Goal: Transaction & Acquisition: Purchase product/service

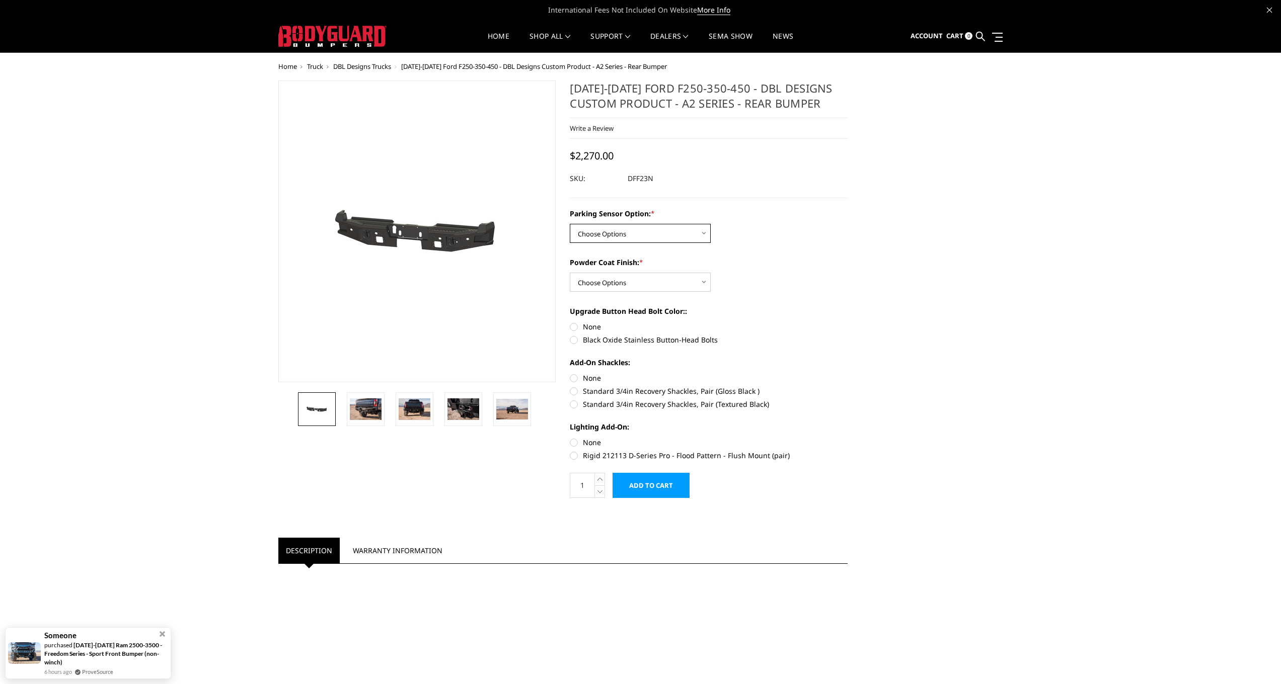
select select "564"
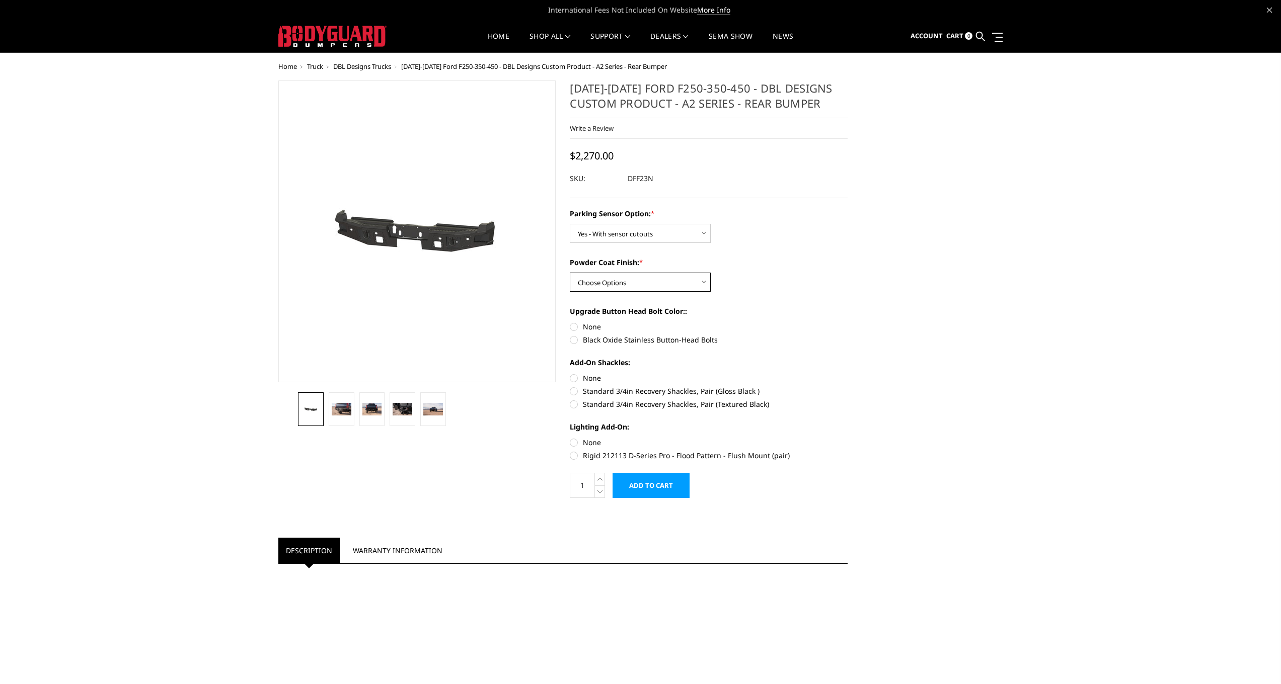
select select "549"
click at [574, 340] on label "Black Oxide Stainless Button-Head Bolts" at bounding box center [709, 340] width 278 height 11
click at [847, 322] on input "Black Oxide Stainless Button-Head Bolts" at bounding box center [847, 322] width 1 height 1
radio input "true"
click at [574, 390] on label "Standard 3/4in Recovery Shackles, Pair (Gloss Black )" at bounding box center [709, 391] width 278 height 11
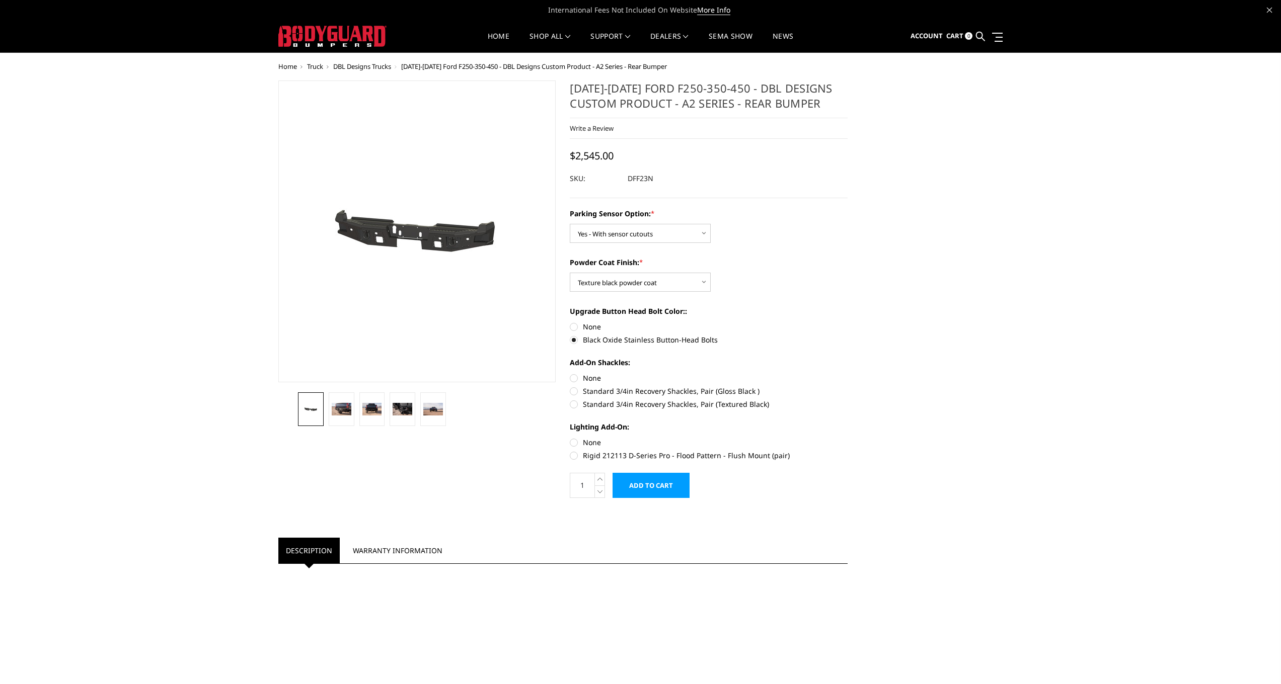
click at [847, 373] on input "Standard 3/4in Recovery Shackles, Pair (Gloss Black )" at bounding box center [847, 373] width 1 height 1
radio input "true"
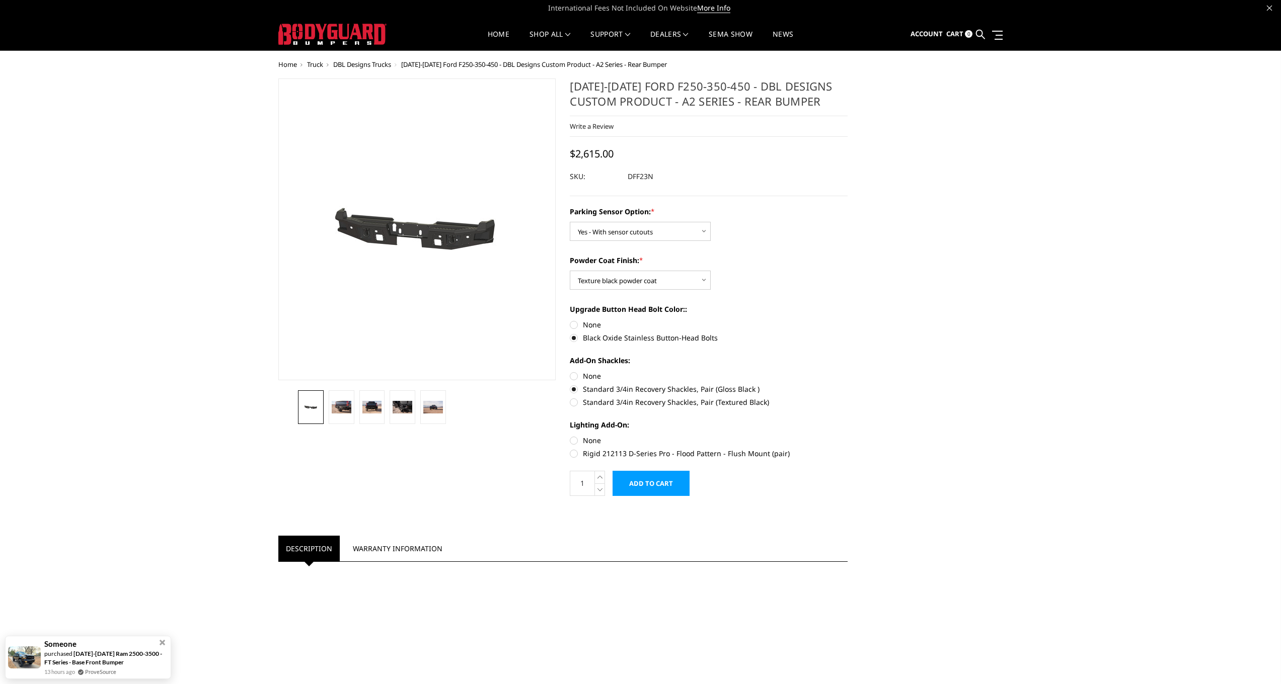
scroll to position [19, 0]
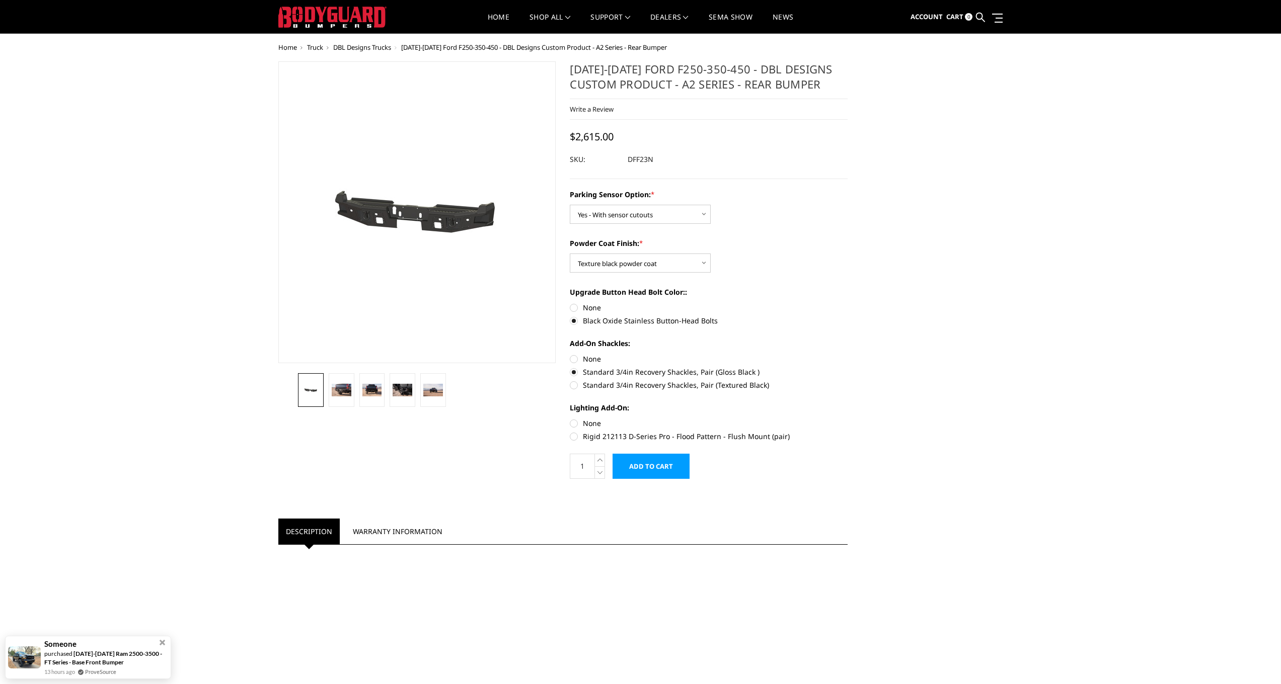
click at [578, 438] on label "Rigid 212113 D-Series Pro - Flood Pattern - Flush Mount (pair)" at bounding box center [709, 436] width 278 height 11
click at [847, 419] on input "Rigid 212113 D-Series Pro - Flood Pattern - Flush Mount (pair)" at bounding box center [847, 418] width 1 height 1
radio input "true"
click at [345, 395] on img at bounding box center [342, 390] width 20 height 13
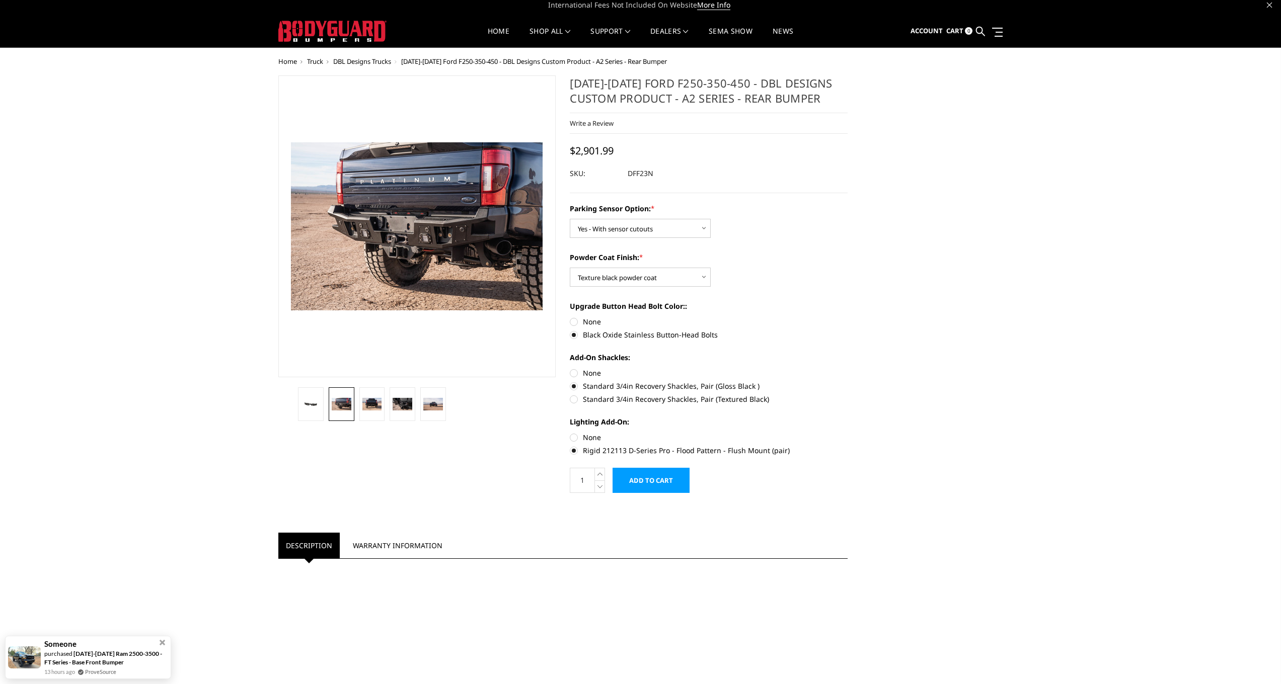
scroll to position [0, 0]
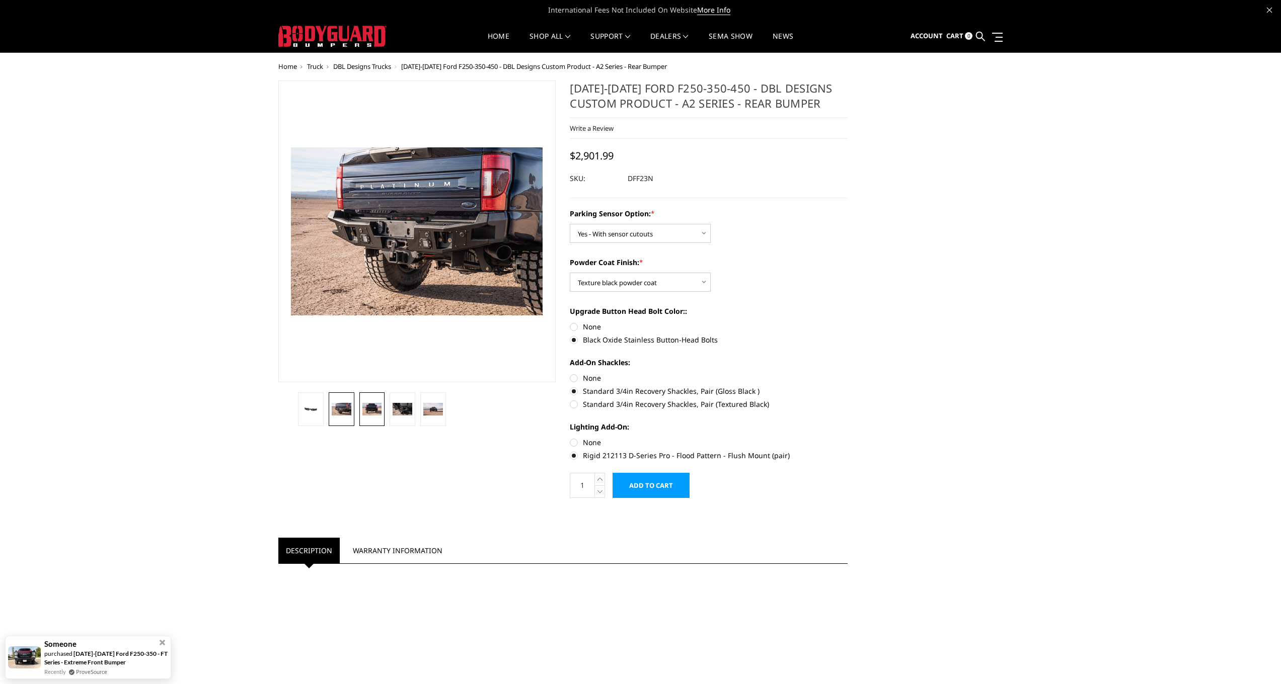
click at [366, 411] on img at bounding box center [372, 409] width 20 height 13
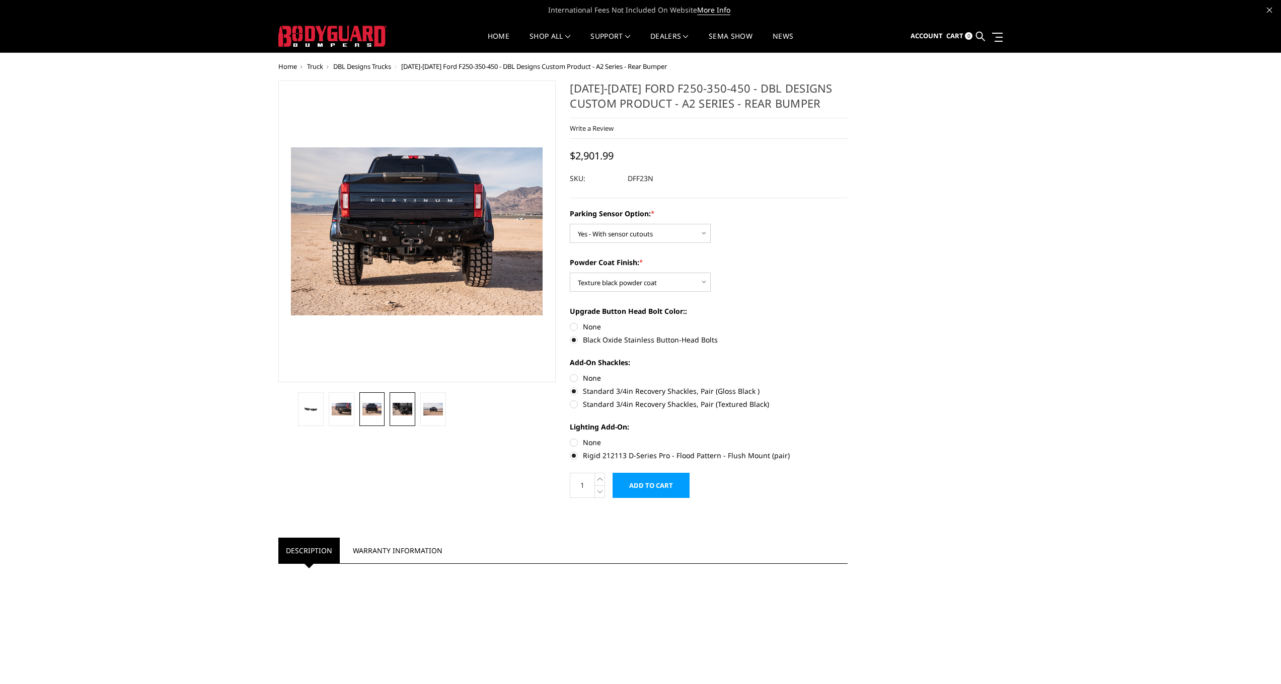
click at [403, 413] on img at bounding box center [403, 409] width 20 height 13
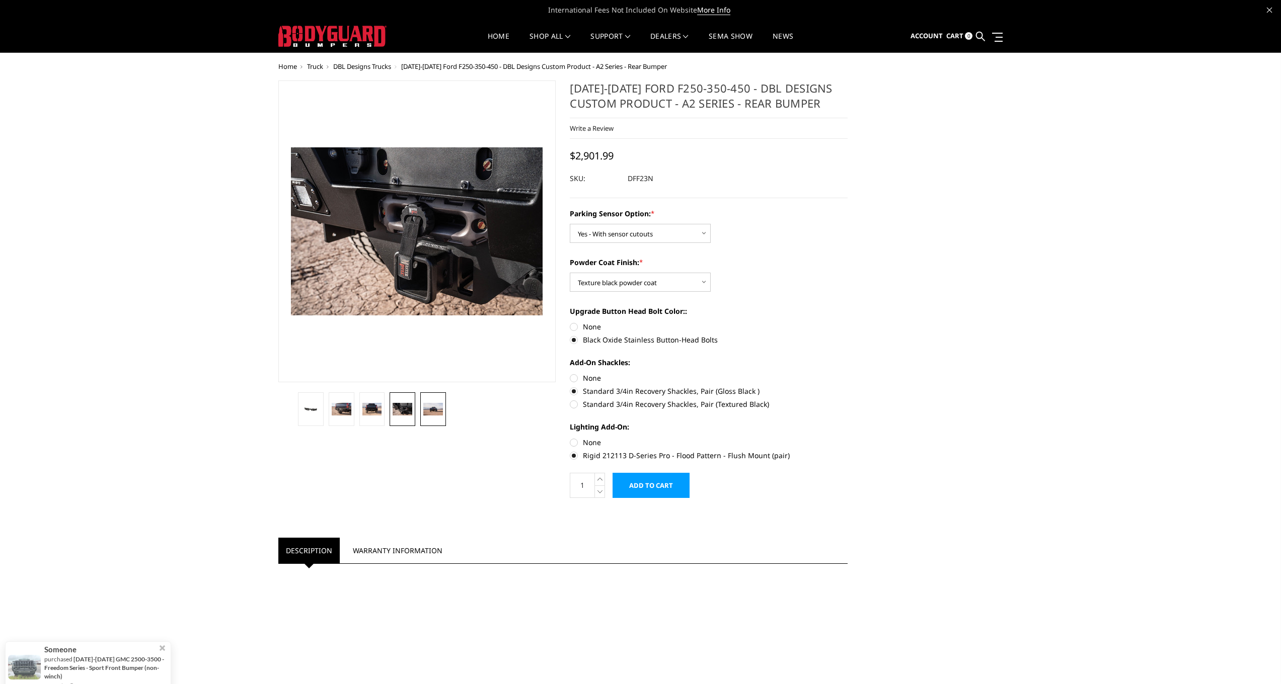
click at [434, 414] on img at bounding box center [433, 409] width 20 height 13
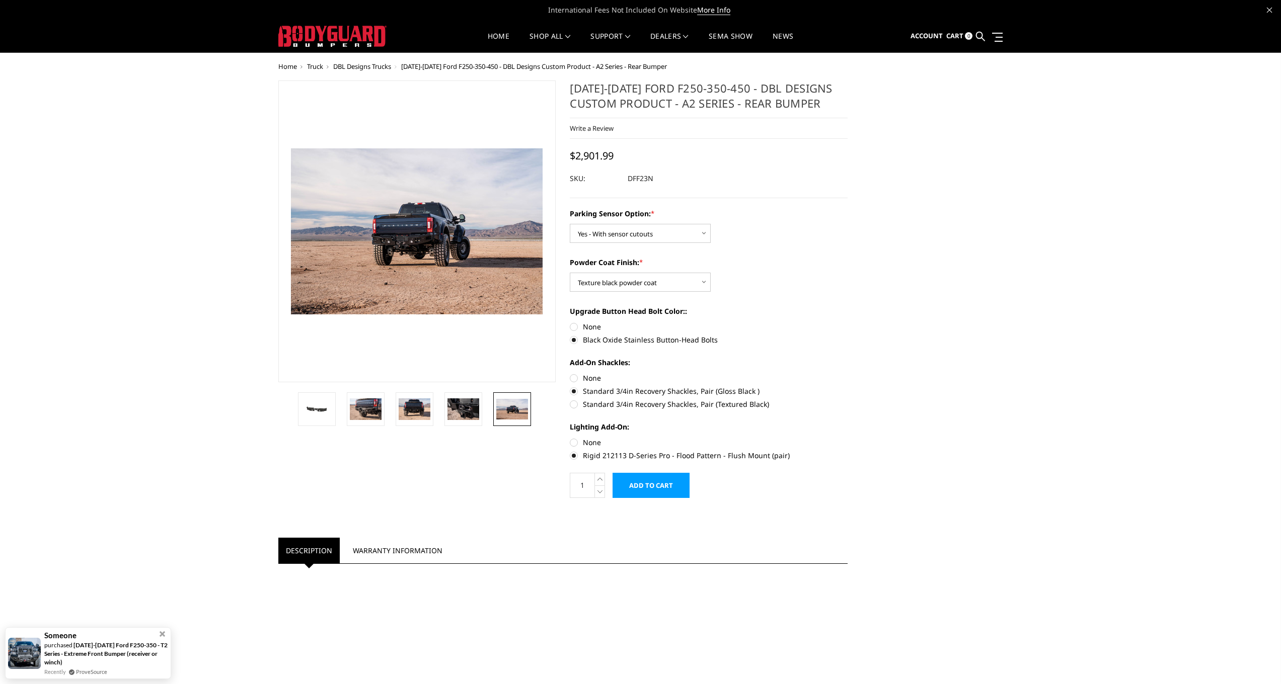
click at [378, 67] on span "DBL Designs Trucks" at bounding box center [362, 66] width 58 height 9
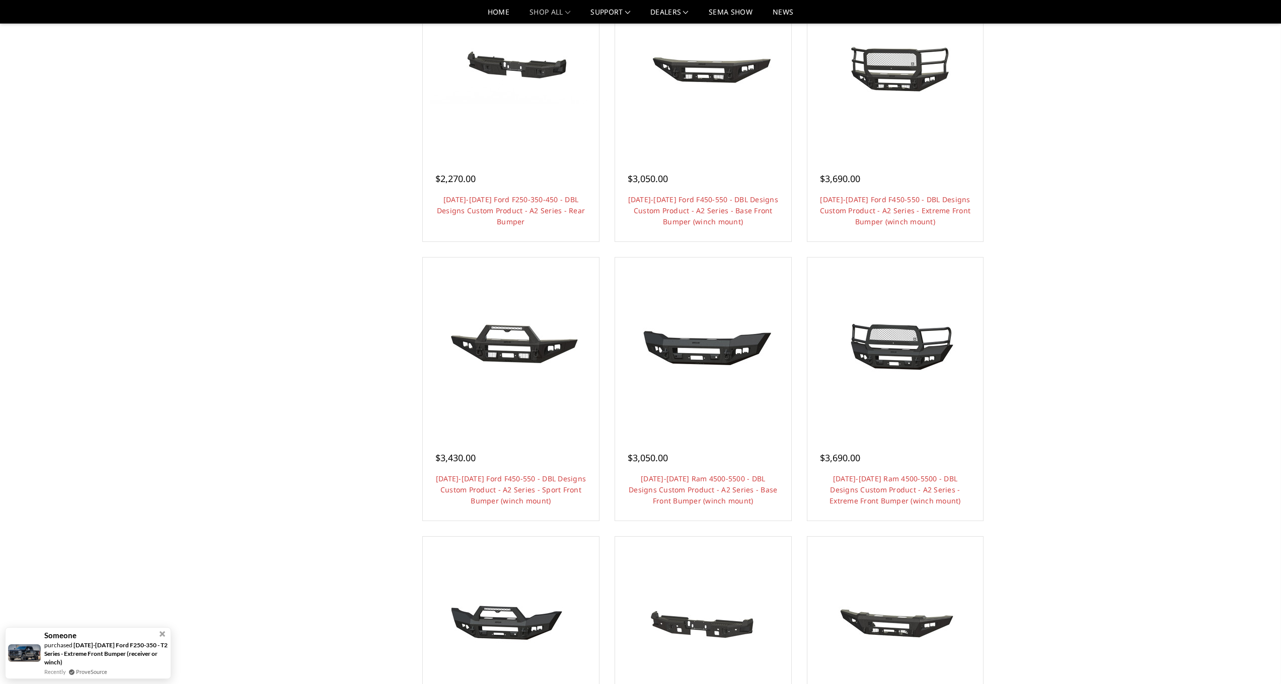
scroll to position [144, 0]
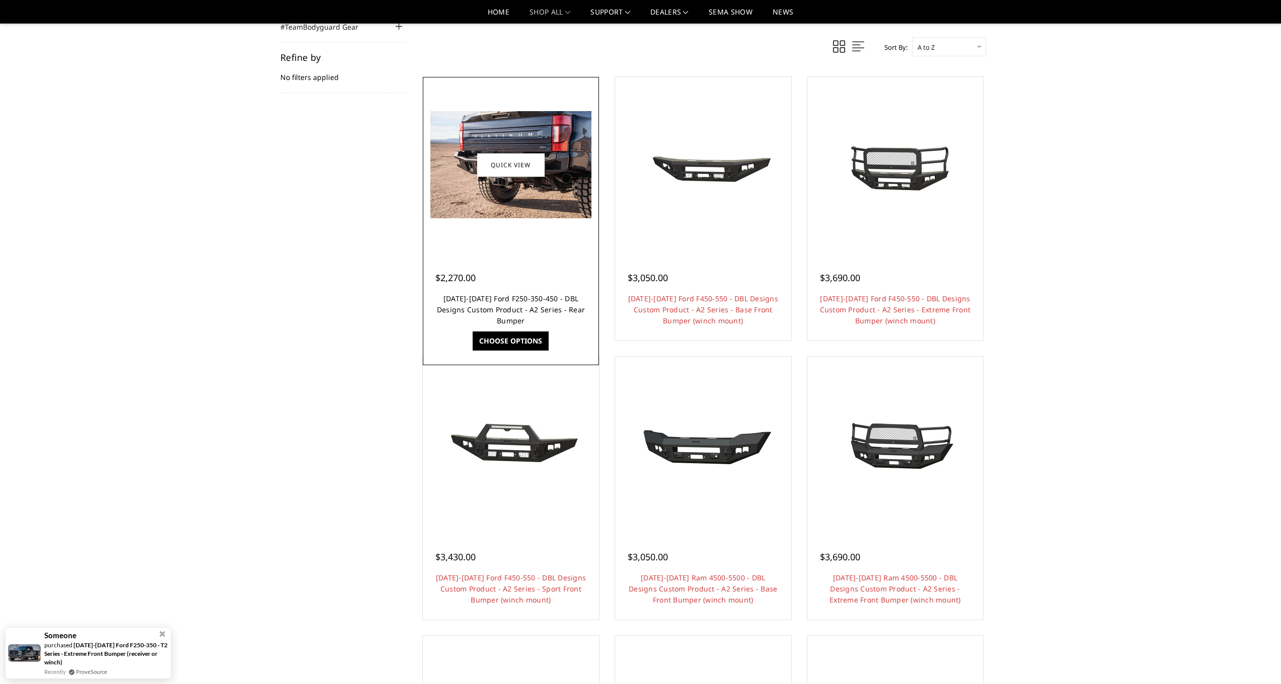
click at [475, 304] on link "[DATE]-[DATE] Ford F250-350-450 - DBL Designs Custom Product - A2 Series - Rear…" at bounding box center [511, 310] width 148 height 32
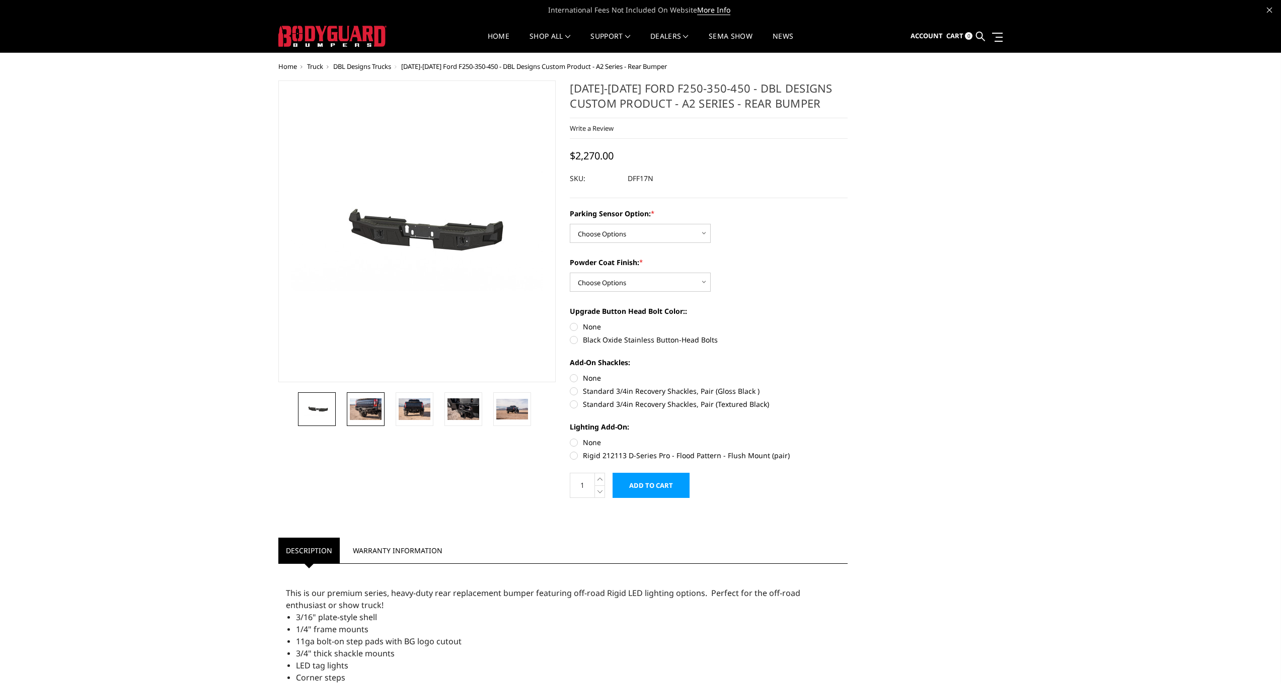
click at [365, 414] on img at bounding box center [366, 409] width 32 height 21
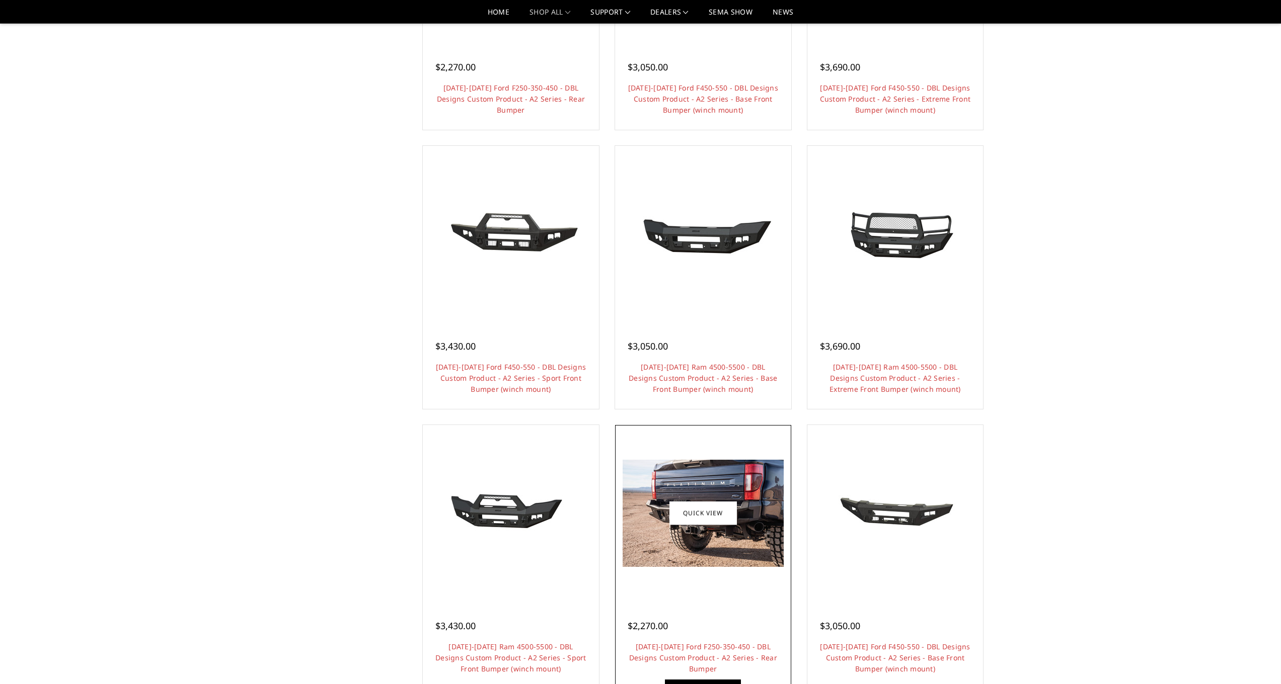
scroll to position [531, 0]
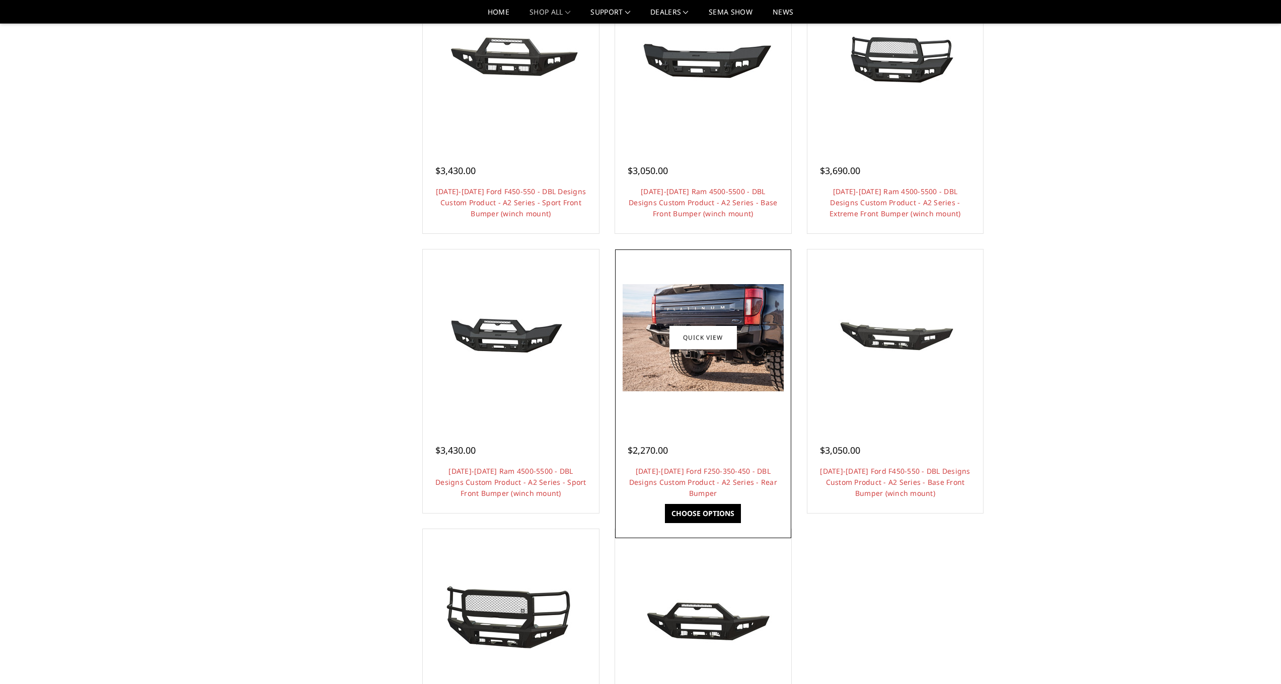
click at [687, 477] on h4 "[DATE]-[DATE] Ford F250-350-450 - DBL Designs Custom Product - A2 Series - Rear…" at bounding box center [703, 482] width 151 height 33
click at [678, 474] on link "[DATE]-[DATE] Ford F250-350-450 - DBL Designs Custom Product - A2 Series - Rear…" at bounding box center [703, 482] width 148 height 32
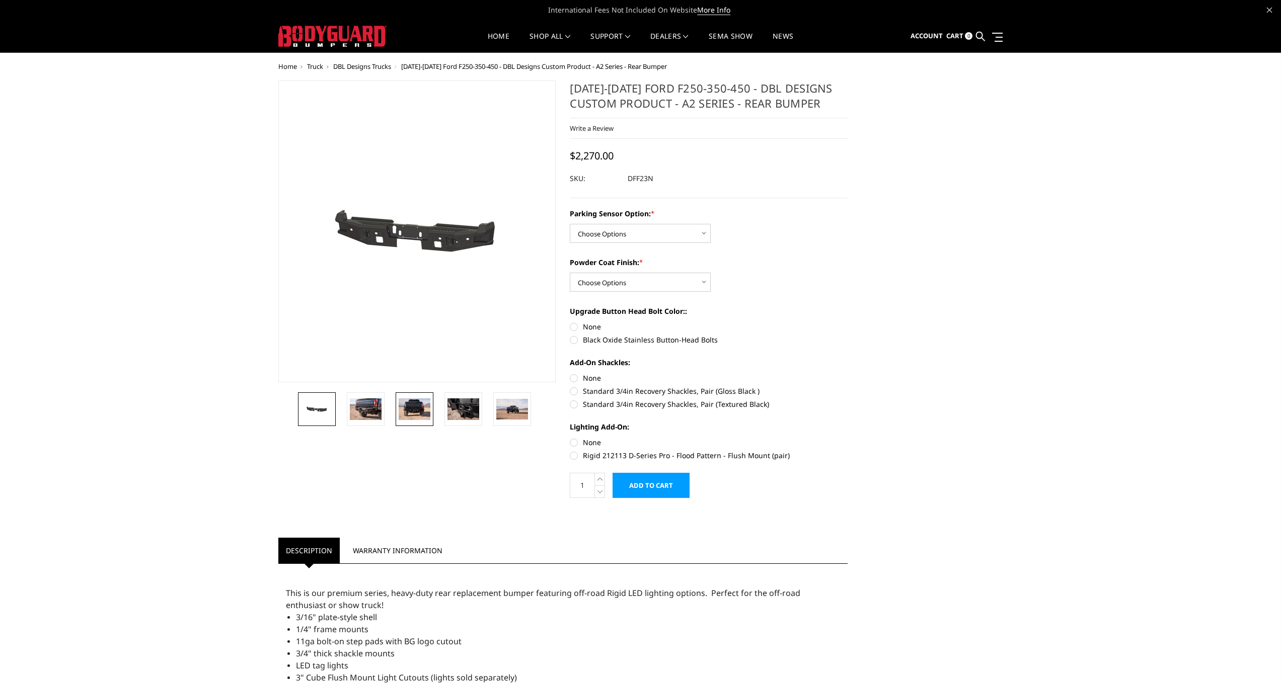
click at [416, 420] on img at bounding box center [415, 409] width 32 height 21
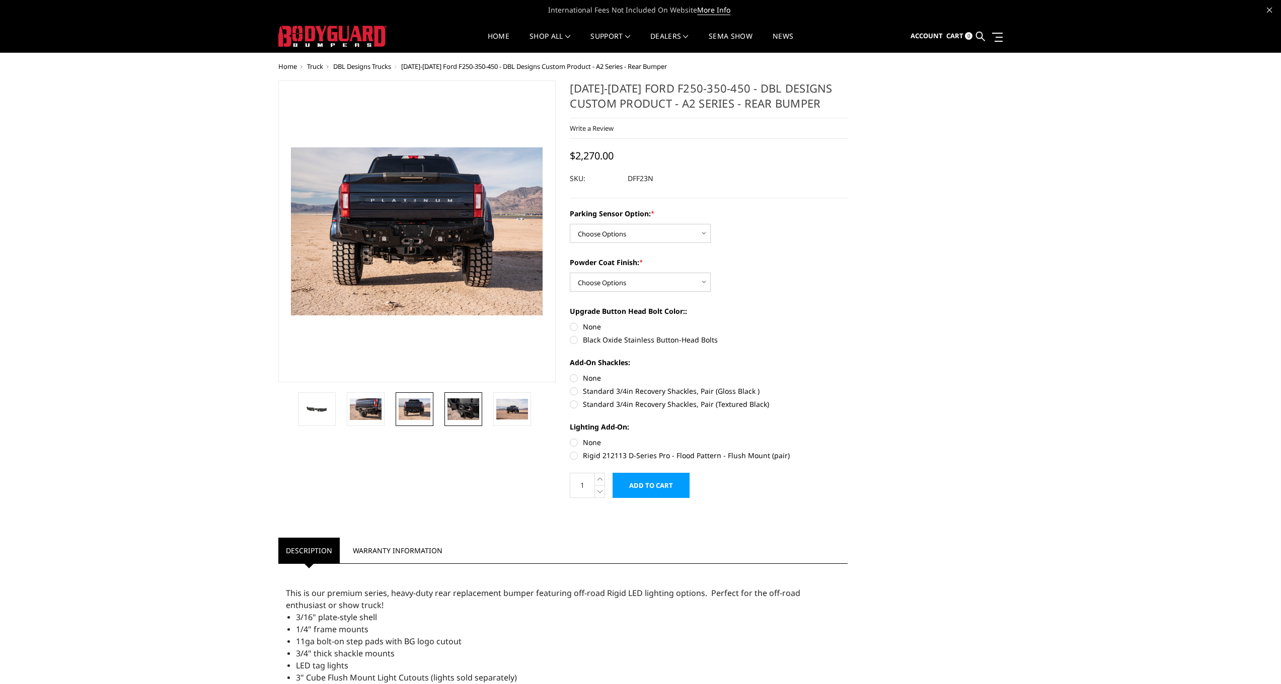
click at [460, 409] on img at bounding box center [463, 409] width 32 height 21
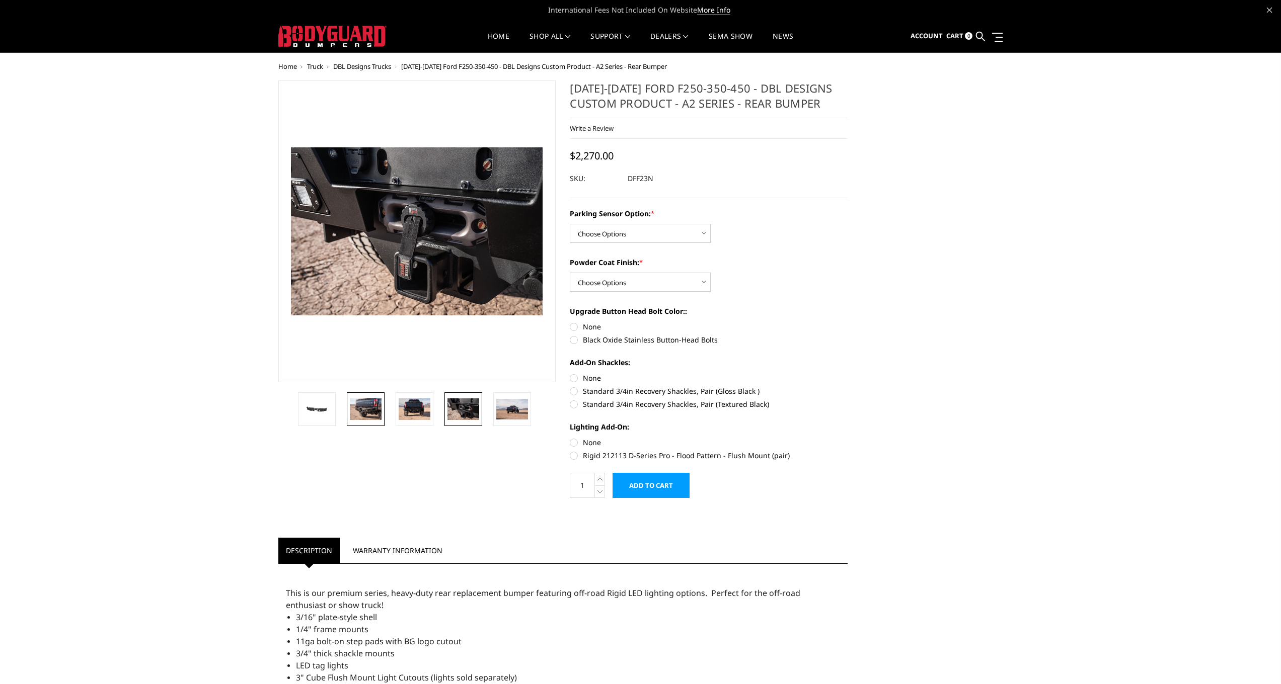
click at [370, 407] on img at bounding box center [366, 409] width 32 height 21
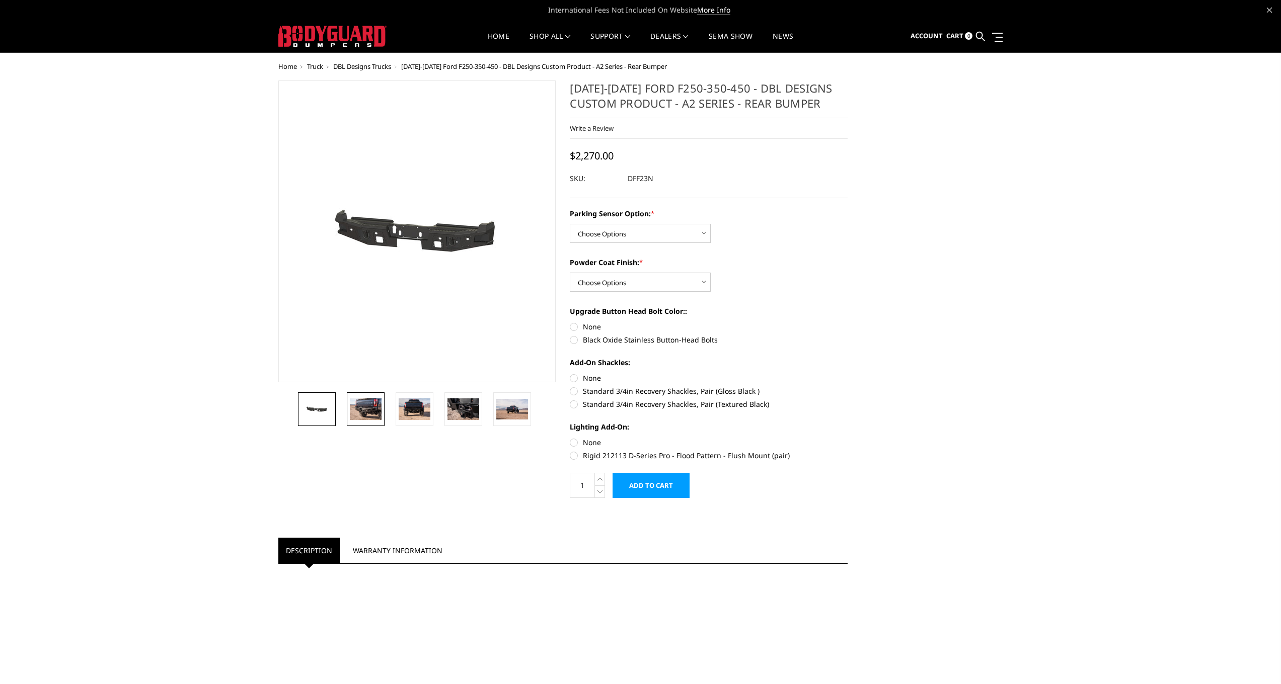
click at [367, 403] on img at bounding box center [366, 409] width 32 height 21
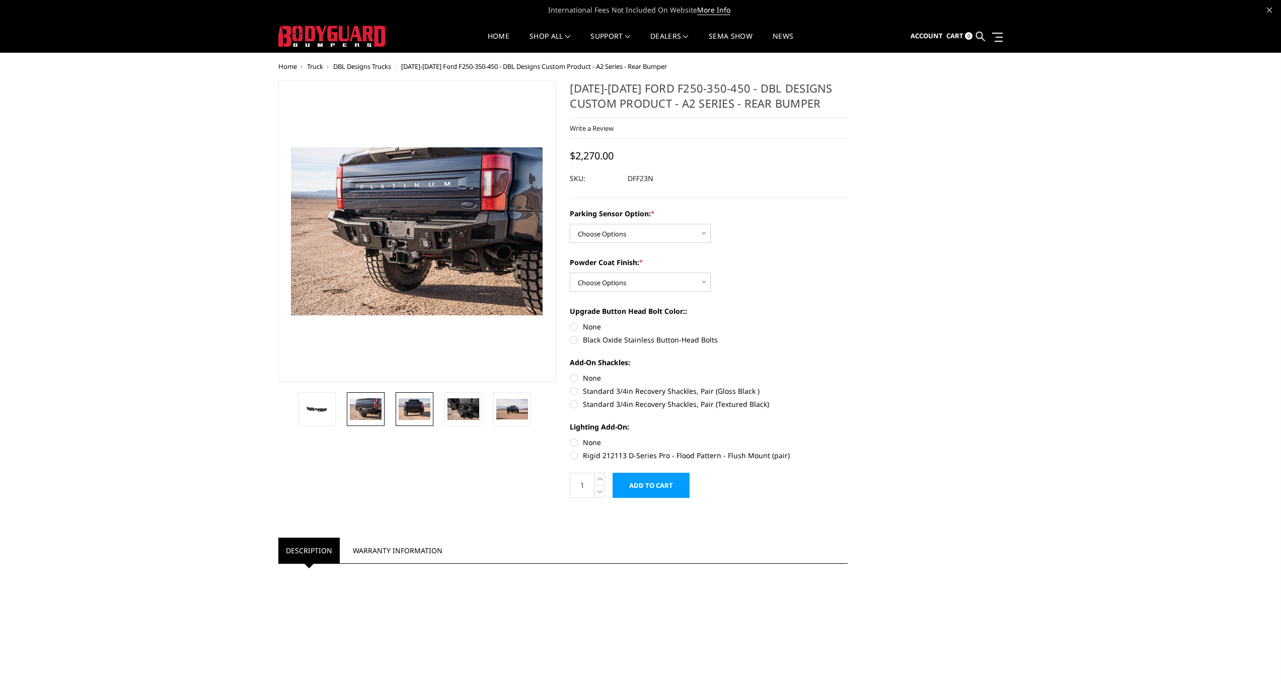
click at [408, 411] on img at bounding box center [415, 409] width 32 height 21
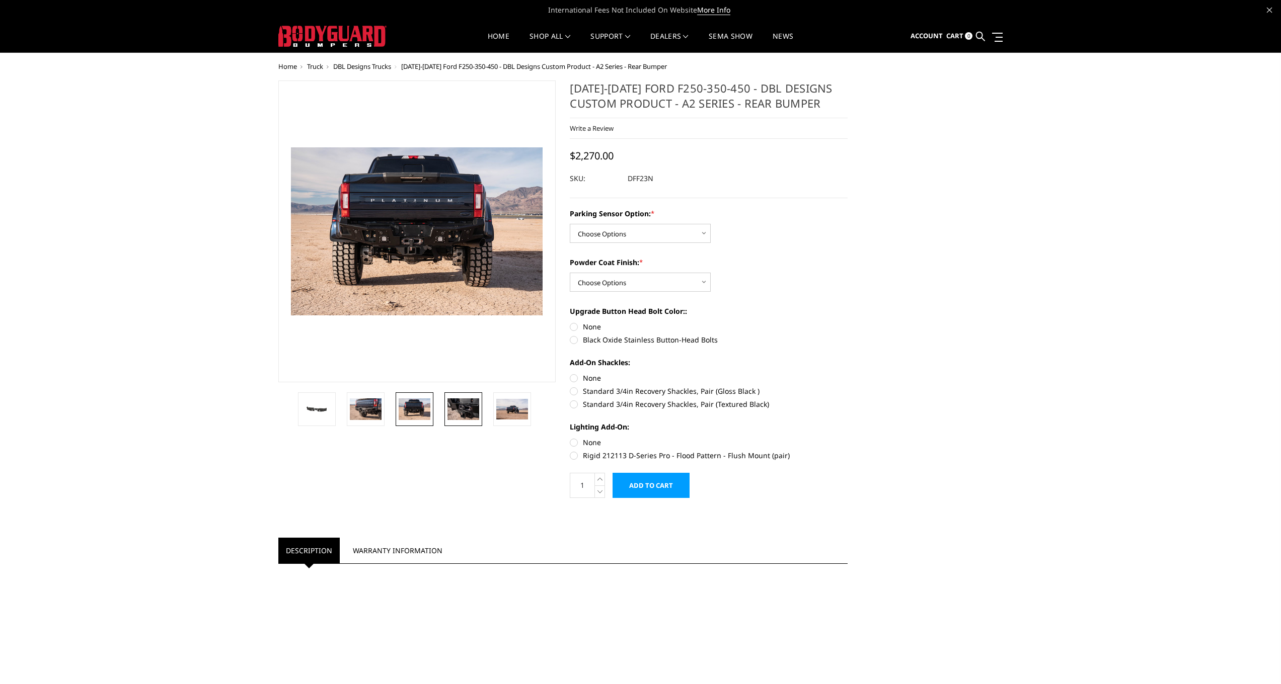
click at [470, 407] on img at bounding box center [463, 409] width 32 height 21
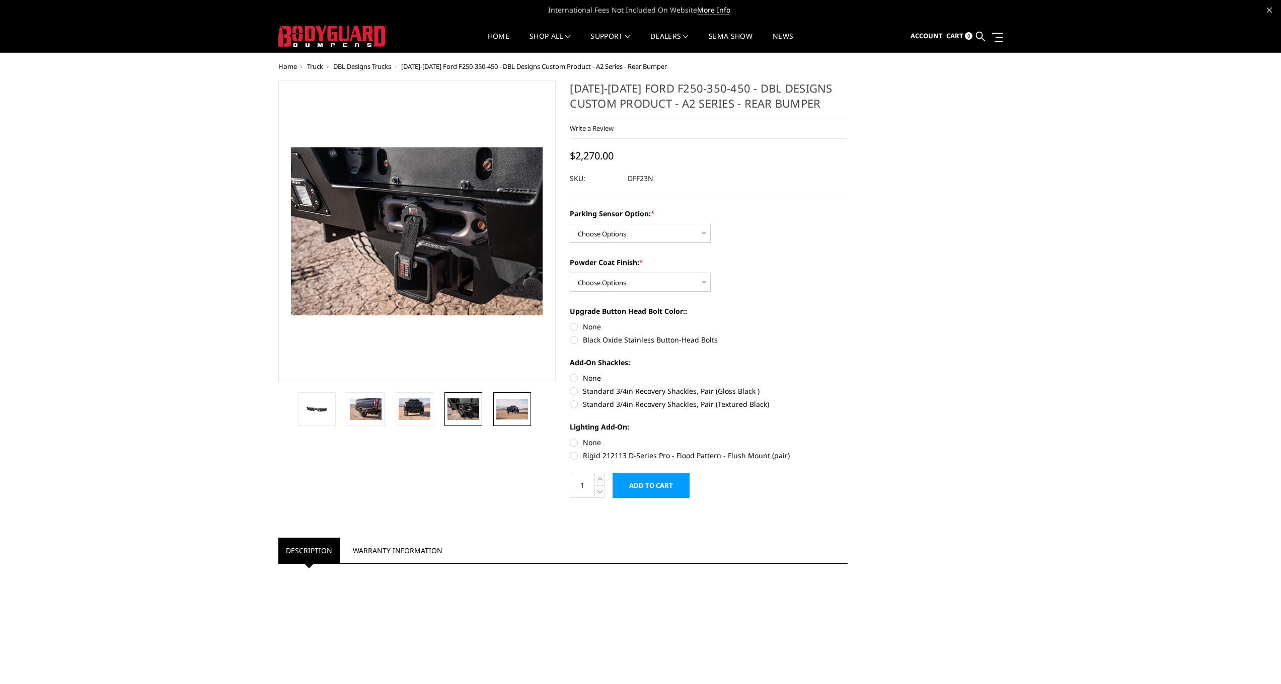
click at [498, 409] on img at bounding box center [512, 409] width 32 height 21
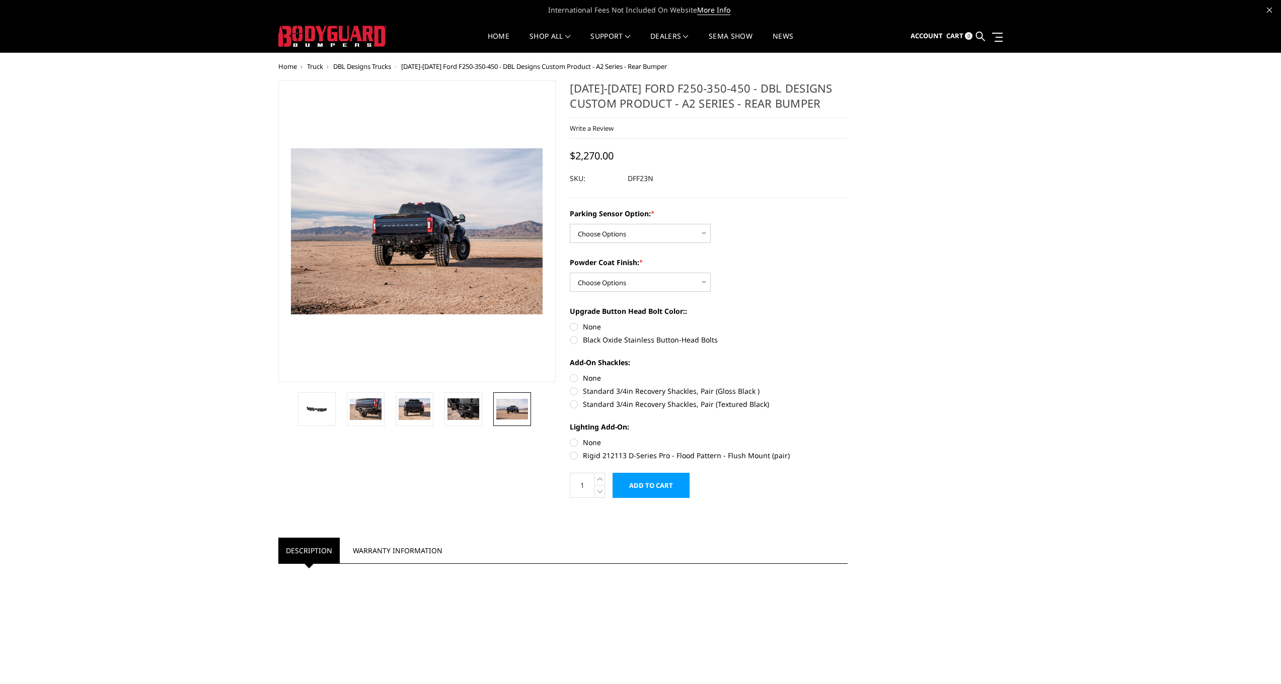
click at [525, 405] on img at bounding box center [512, 409] width 32 height 21
click at [518, 406] on img at bounding box center [512, 409] width 32 height 21
click at [482, 406] on link at bounding box center [463, 410] width 38 height 34
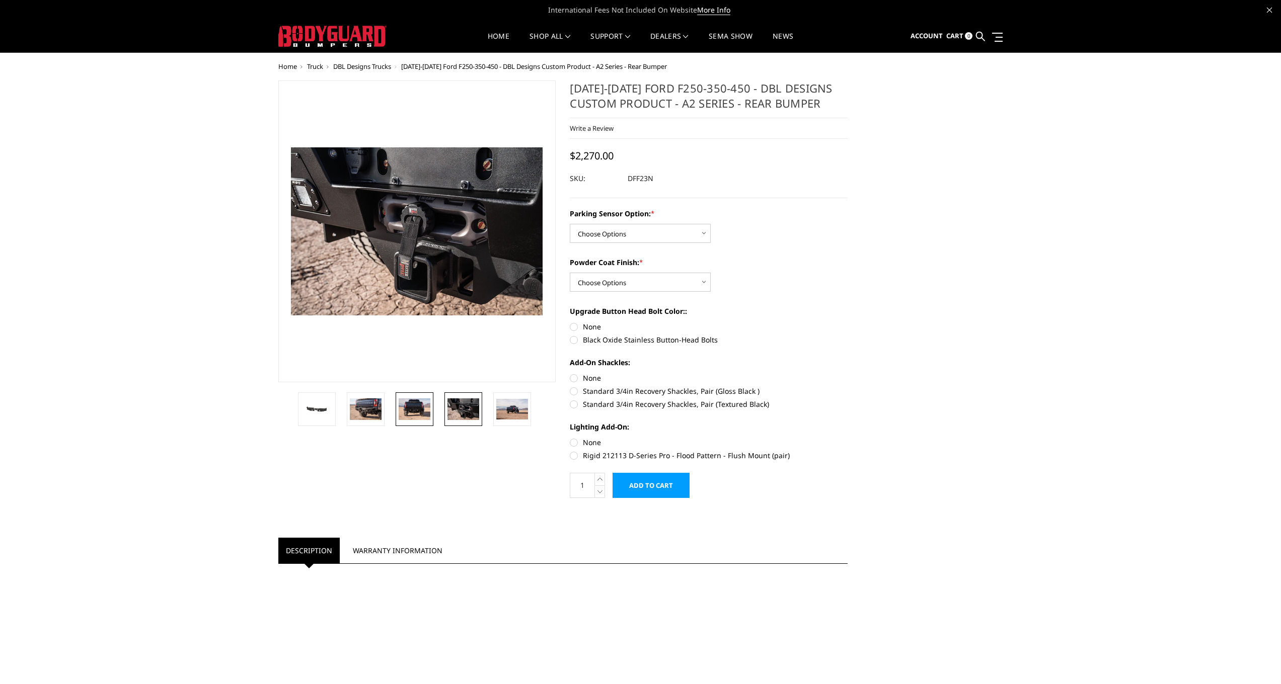
click at [433, 406] on link at bounding box center [415, 410] width 38 height 34
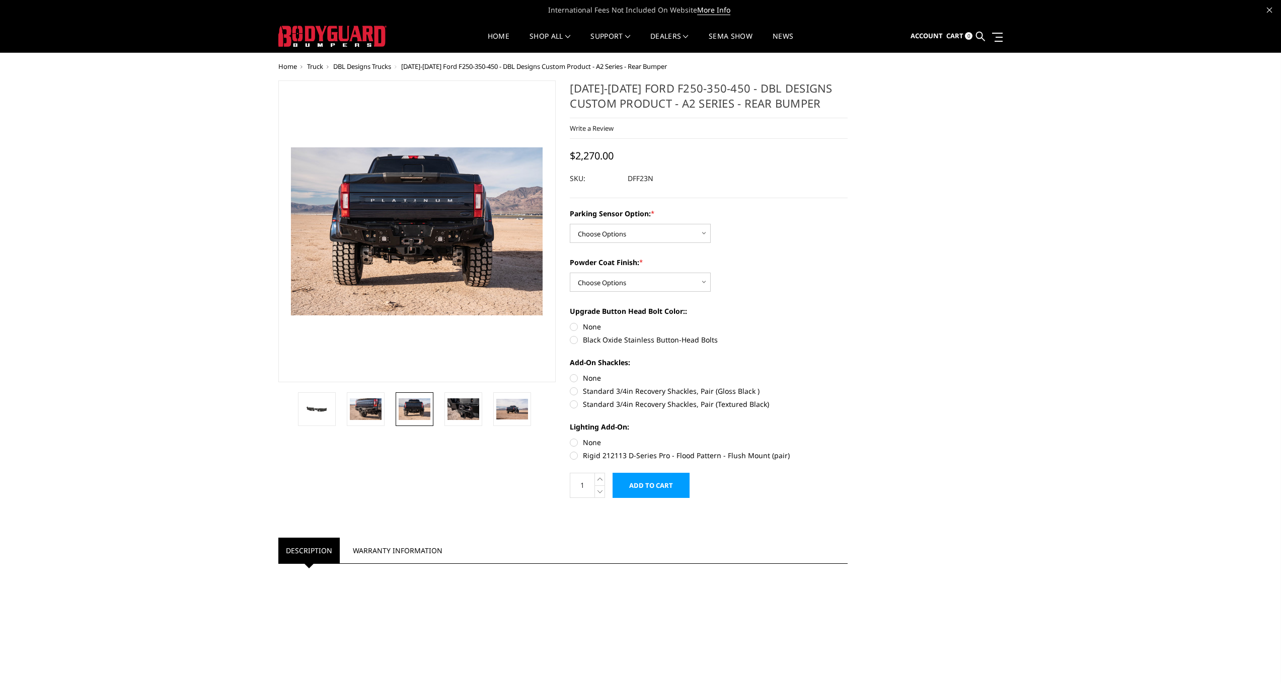
click at [412, 410] on img at bounding box center [415, 409] width 32 height 21
click at [410, 410] on img at bounding box center [415, 409] width 32 height 21
click at [370, 410] on img at bounding box center [366, 409] width 32 height 21
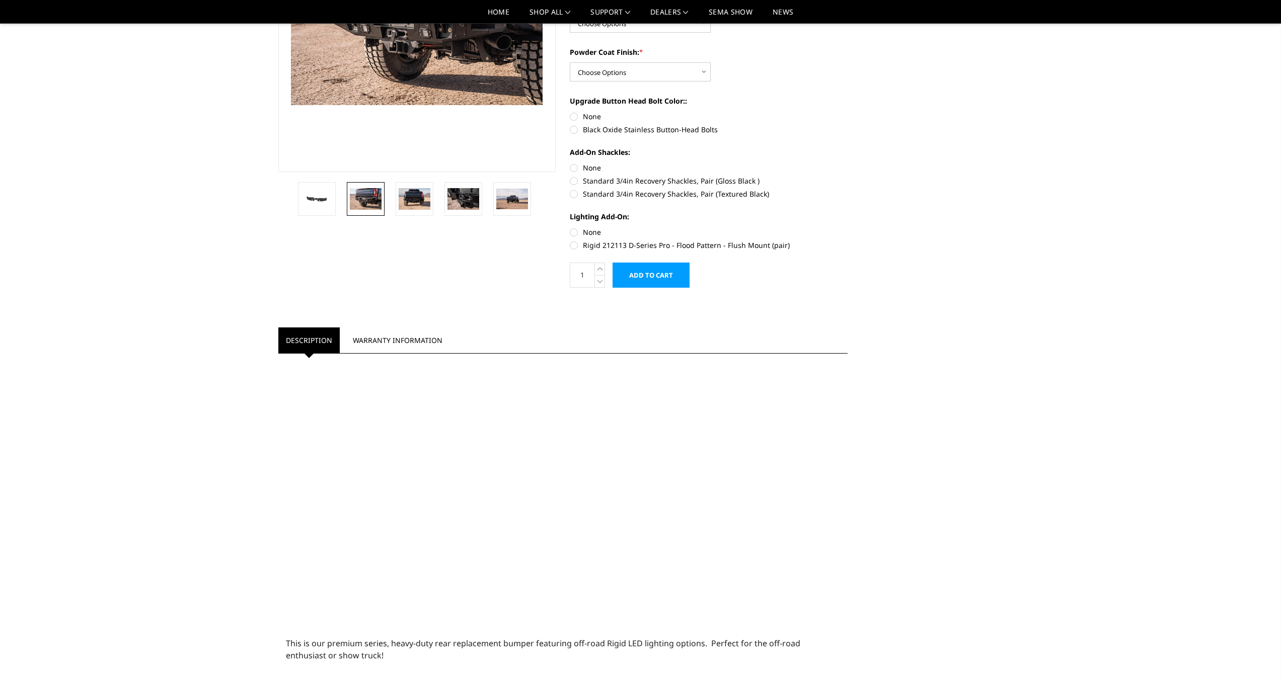
scroll to position [256, 0]
